Goal: Task Accomplishment & Management: Use online tool/utility

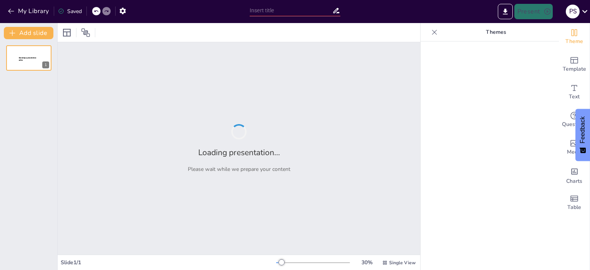
type input "Menggali Pesan Moral dari Surah Al-Fiil dalam Kehidupan Sehari-hari"
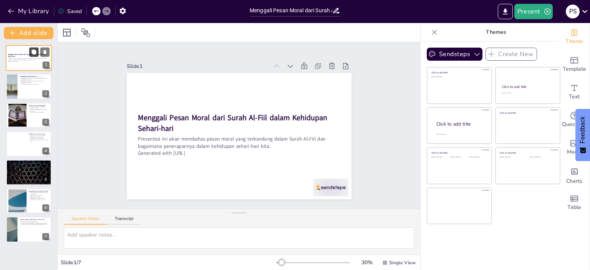
click at [38, 55] on button at bounding box center [33, 51] width 9 height 9
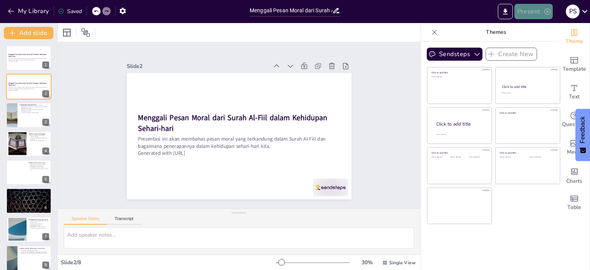
click at [533, 13] on button "Present" at bounding box center [533, 11] width 38 height 15
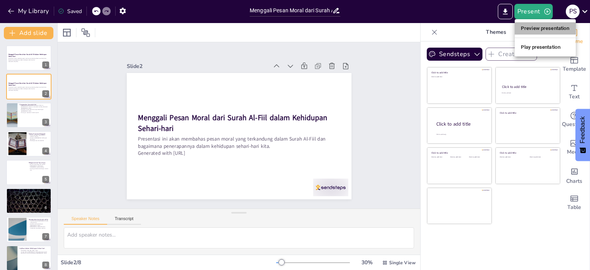
click at [537, 25] on li "Preview presentation" at bounding box center [545, 28] width 61 height 12
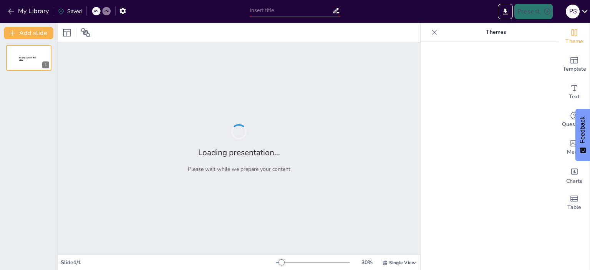
type input "Menggali Pesan Moral dari Surah Al-Fiil dalam Kehidupan Sehari-hari"
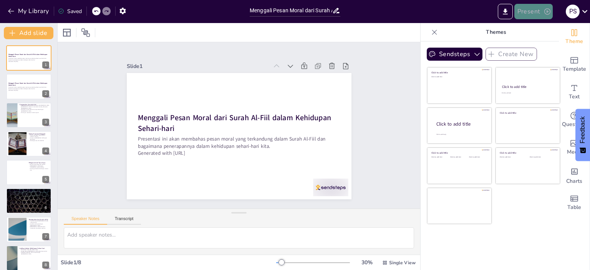
click at [532, 10] on button "Present" at bounding box center [533, 11] width 38 height 15
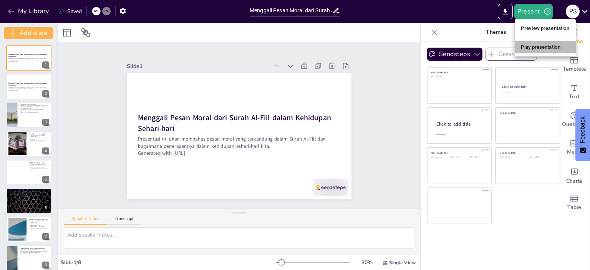
click at [537, 48] on li "Play presentation" at bounding box center [545, 47] width 61 height 12
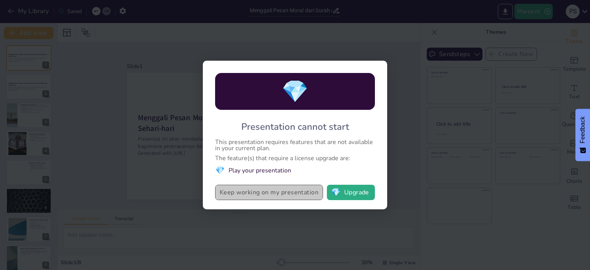
click at [293, 192] on button "Keep working on my presentation" at bounding box center [269, 192] width 108 height 15
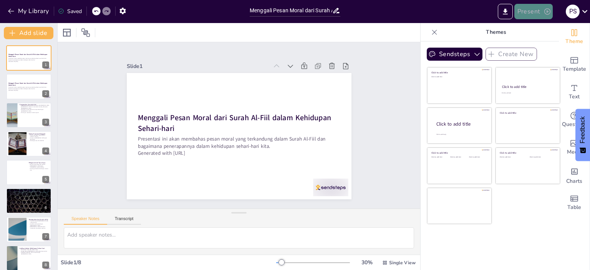
click at [525, 11] on button "Present" at bounding box center [533, 11] width 38 height 15
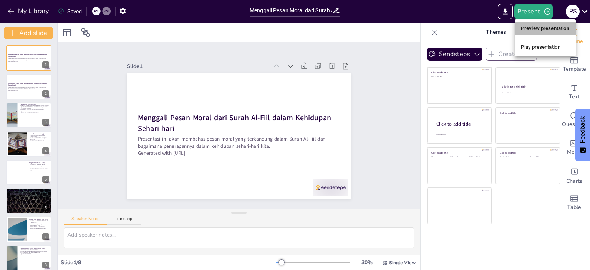
click at [528, 28] on li "Preview presentation" at bounding box center [545, 28] width 61 height 12
